Goal: Information Seeking & Learning: Learn about a topic

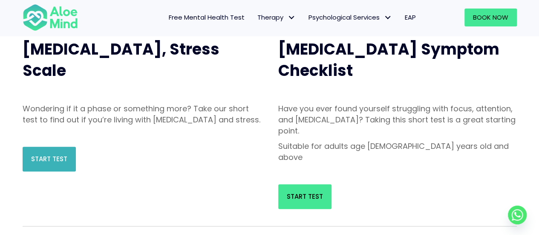
scroll to position [104, 0]
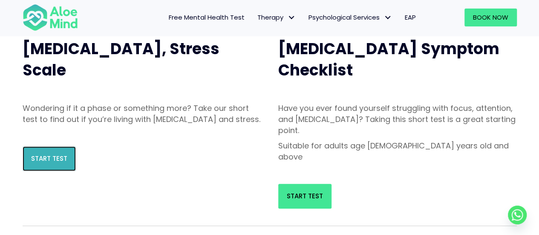
click at [55, 163] on span "Start Test" at bounding box center [49, 158] width 36 height 9
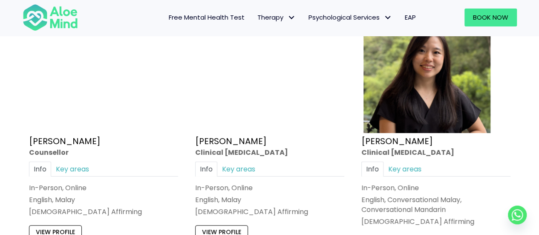
scroll to position [1434, 0]
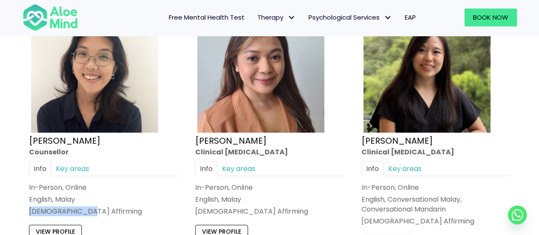
drag, startPoint x: 87, startPoint y: 211, endPoint x: 30, endPoint y: 208, distance: 56.8
click at [30, 208] on div "LGBTQ Affirming" at bounding box center [103, 211] width 149 height 10
copy div "LGBTQ Affirming"
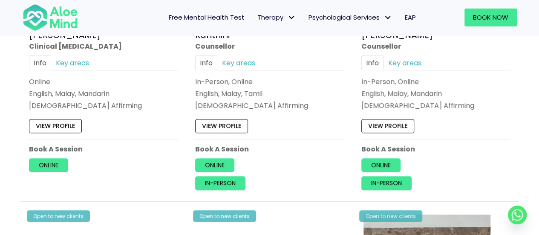
scroll to position [1864, 0]
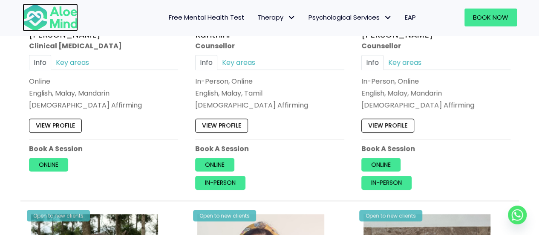
click at [40, 16] on img at bounding box center [50, 17] width 55 height 28
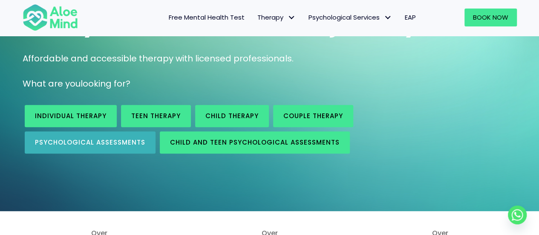
scroll to position [99, 0]
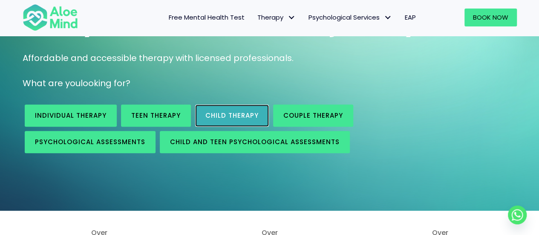
click at [231, 115] on span "Child Therapy" at bounding box center [231, 115] width 53 height 9
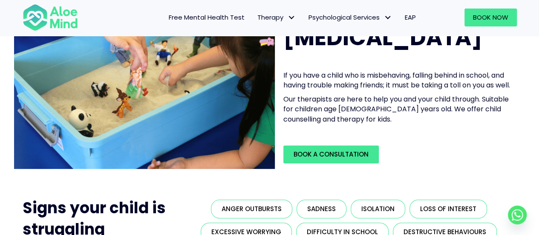
scroll to position [74, 0]
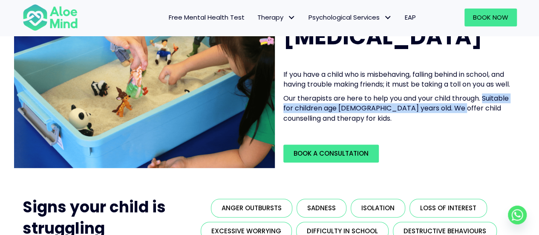
drag, startPoint x: 282, startPoint y: 118, endPoint x: 472, endPoint y: 121, distance: 189.7
click at [472, 120] on div "If you have a child who is misbehaving, falling behind in school, and having tr…" at bounding box center [397, 98] width 245 height 75
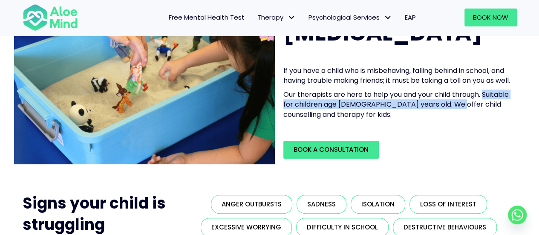
scroll to position [0, 0]
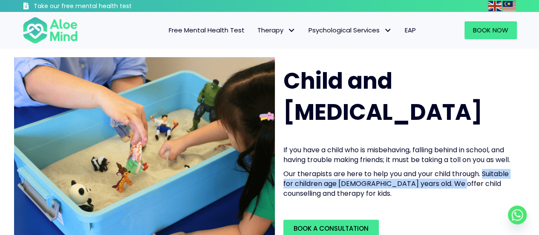
click at [204, 29] on span "Free Mental Health Test" at bounding box center [207, 30] width 76 height 9
